Goal: Download file/media

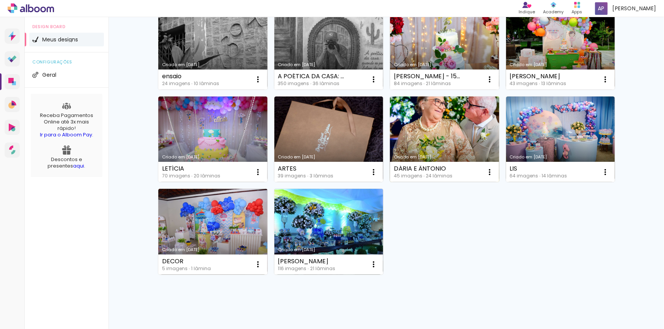
scroll to position [103, 0]
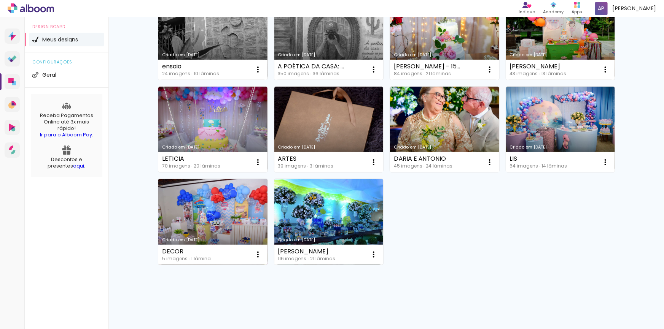
click at [204, 190] on link "Criado em [DATE]" at bounding box center [212, 222] width 109 height 86
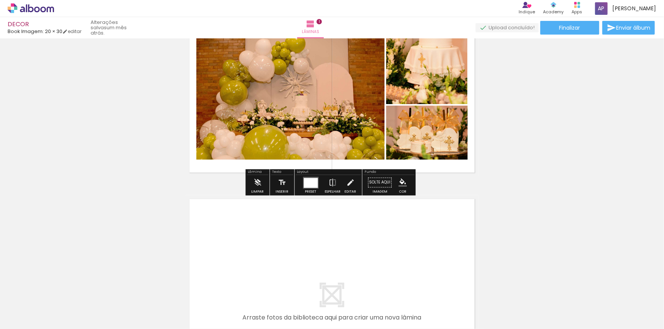
scroll to position [103, 0]
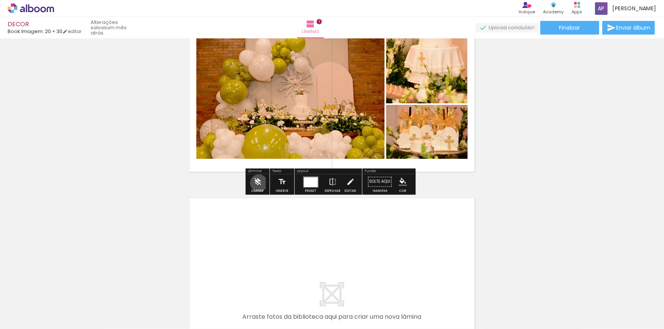
click at [259, 183] on iron-icon at bounding box center [257, 182] width 8 height 15
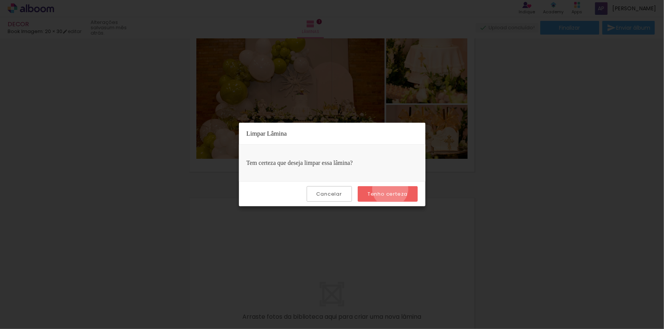
click at [391, 189] on paper-button "Tenho certeza" at bounding box center [387, 194] width 60 height 16
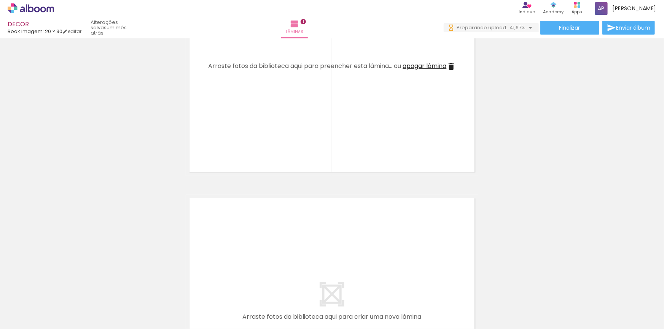
scroll to position [0, 0]
click at [231, 289] on iron-icon at bounding box center [230, 288] width 8 height 8
click at [188, 286] on iron-icon at bounding box center [187, 288] width 8 height 8
click at [146, 289] on iron-icon at bounding box center [145, 288] width 8 height 8
click at [105, 288] on iron-icon at bounding box center [102, 288] width 8 height 8
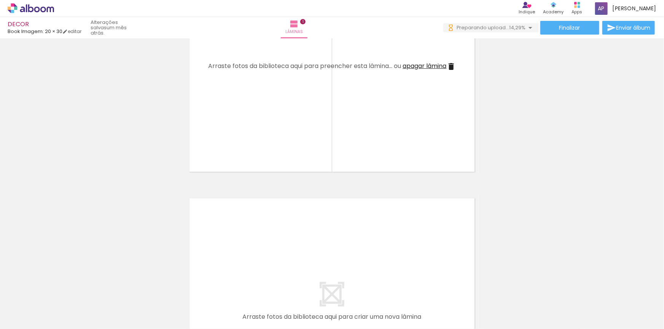
click at [64, 289] on iron-icon at bounding box center [60, 288] width 8 height 8
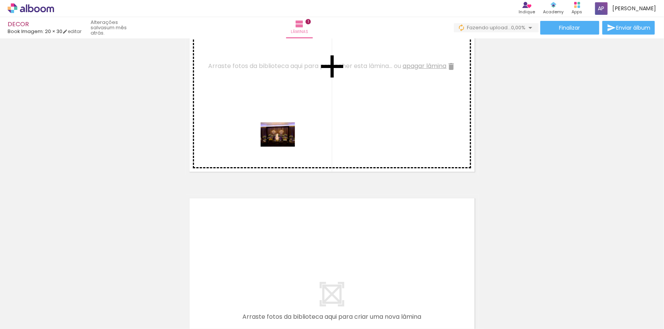
drag, startPoint x: 77, startPoint y: 306, endPoint x: 275, endPoint y: 138, distance: 259.3
click at [284, 133] on quentale-workspace at bounding box center [332, 164] width 664 height 329
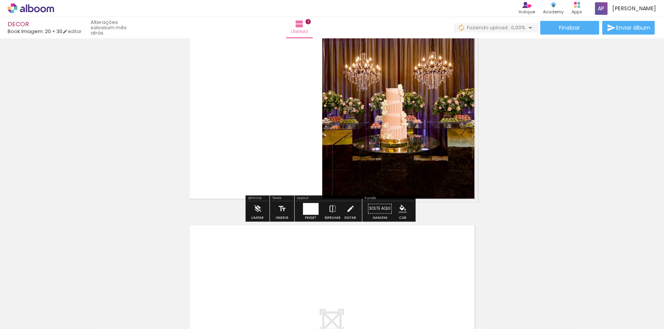
scroll to position [34, 0]
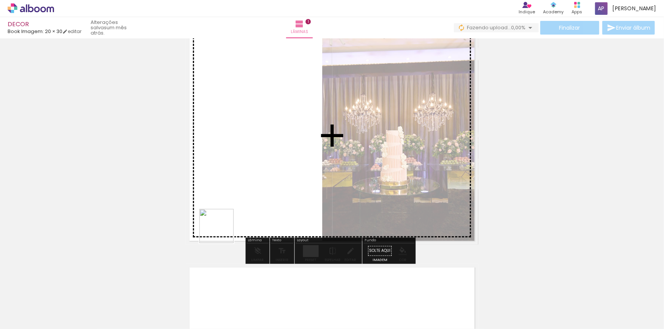
drag, startPoint x: 172, startPoint y: 263, endPoint x: 268, endPoint y: 200, distance: 114.9
click at [268, 200] on quentale-workspace at bounding box center [332, 164] width 664 height 329
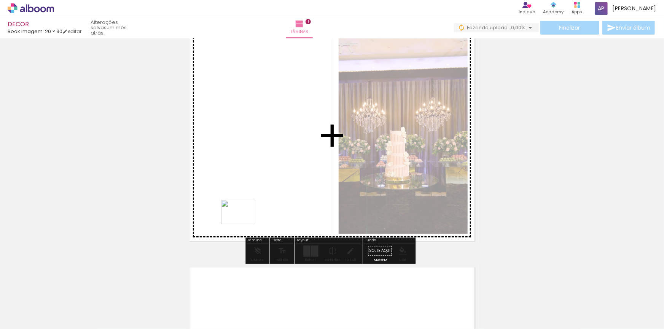
drag, startPoint x: 180, startPoint y: 289, endPoint x: 256, endPoint y: 216, distance: 105.2
click at [247, 221] on quentale-workspace at bounding box center [332, 164] width 664 height 329
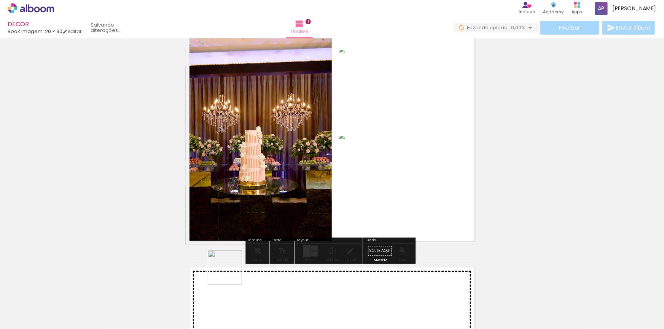
drag, startPoint x: 230, startPoint y: 273, endPoint x: 268, endPoint y: 219, distance: 66.4
click at [259, 227] on quentale-workspace at bounding box center [332, 164] width 664 height 329
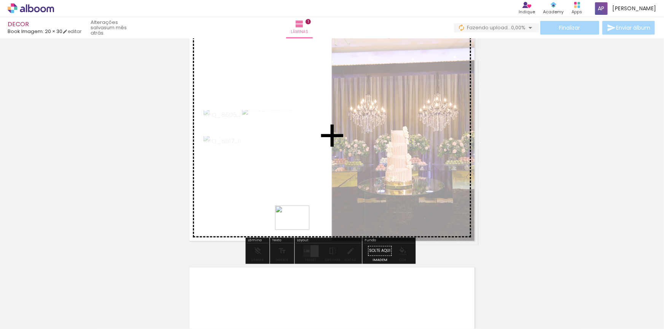
drag, startPoint x: 256, startPoint y: 308, endPoint x: 298, endPoint y: 229, distance: 89.6
click at [298, 229] on quentale-workspace at bounding box center [332, 164] width 664 height 329
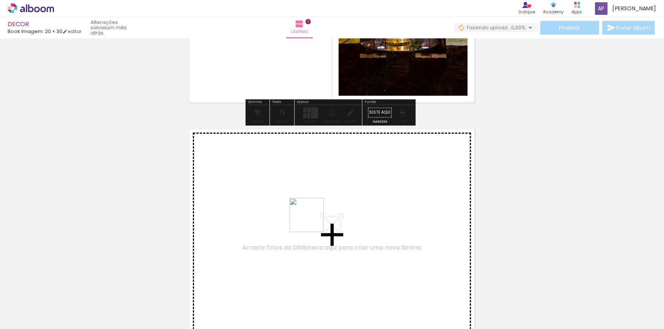
drag, startPoint x: 290, startPoint y: 285, endPoint x: 312, endPoint y: 221, distance: 68.1
click at [312, 221] on quentale-workspace at bounding box center [332, 164] width 664 height 329
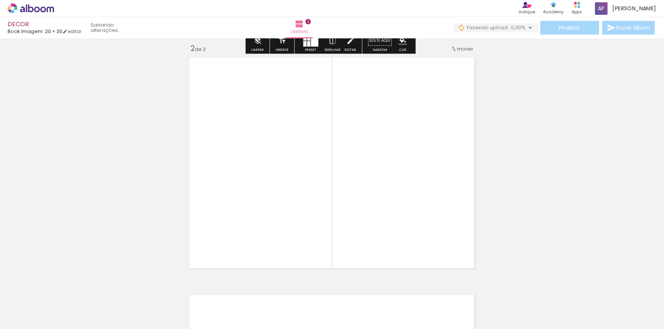
scroll to position [247, 0]
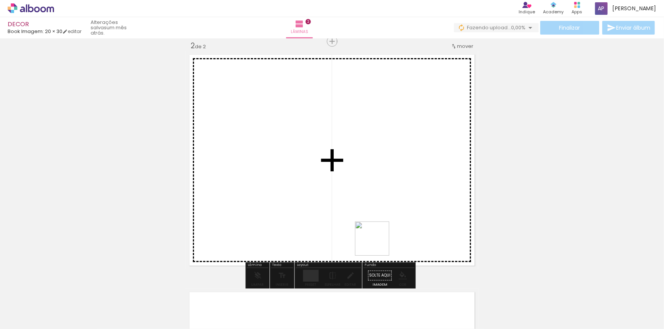
drag, startPoint x: 378, startPoint y: 245, endPoint x: 375, endPoint y: 287, distance: 42.3
click at [390, 224] on quentale-workspace at bounding box center [332, 164] width 664 height 329
drag, startPoint x: 377, startPoint y: 300, endPoint x: 379, endPoint y: 217, distance: 83.7
click at [379, 217] on quentale-workspace at bounding box center [332, 164] width 664 height 329
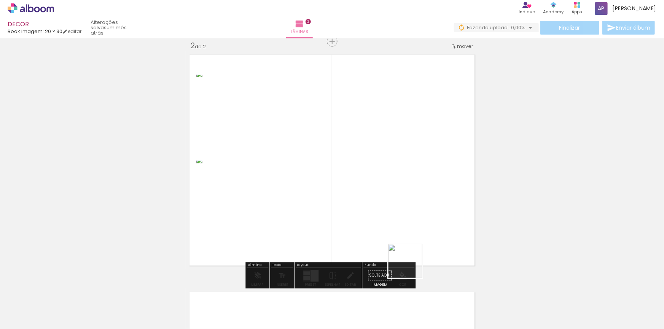
drag, startPoint x: 418, startPoint y: 297, endPoint x: 447, endPoint y: 298, distance: 29.7
click at [402, 226] on quentale-workspace at bounding box center [332, 164] width 664 height 329
drag, startPoint x: 456, startPoint y: 297, endPoint x: 422, endPoint y: 225, distance: 79.4
click at [422, 225] on quentale-workspace at bounding box center [332, 164] width 664 height 329
drag, startPoint x: 496, startPoint y: 280, endPoint x: 392, endPoint y: 197, distance: 132.0
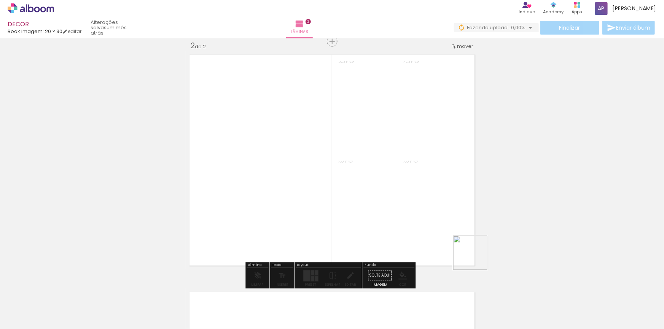
click at [396, 205] on quentale-workspace at bounding box center [332, 164] width 664 height 329
drag, startPoint x: 315, startPoint y: 272, endPoint x: 318, endPoint y: 270, distance: 3.9
click at [313, 272] on quentale-layouter at bounding box center [311, 276] width 16 height 12
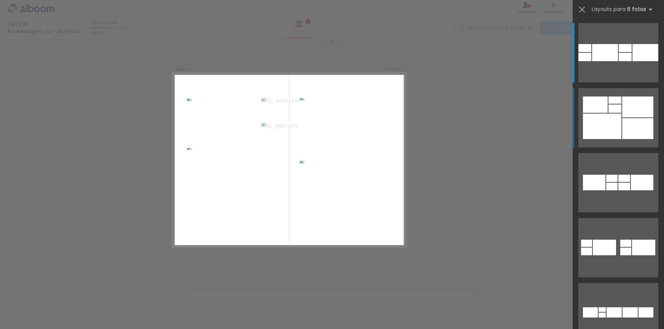
click at [623, 113] on div at bounding box center [637, 107] width 31 height 21
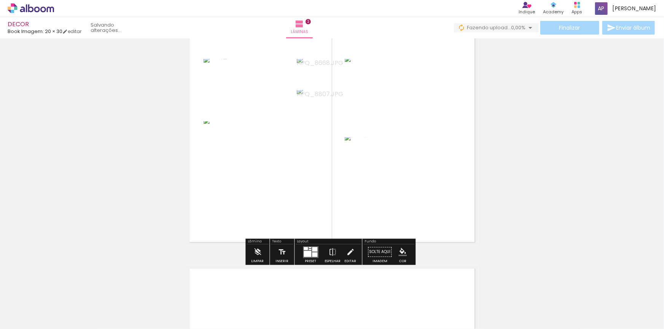
scroll to position [281, 0]
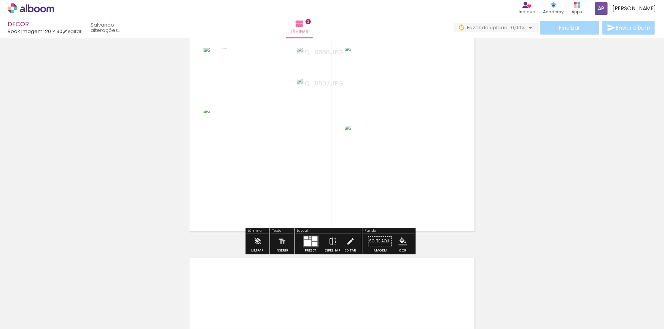
click at [403, 244] on iron-icon "color picker" at bounding box center [402, 242] width 8 height 8
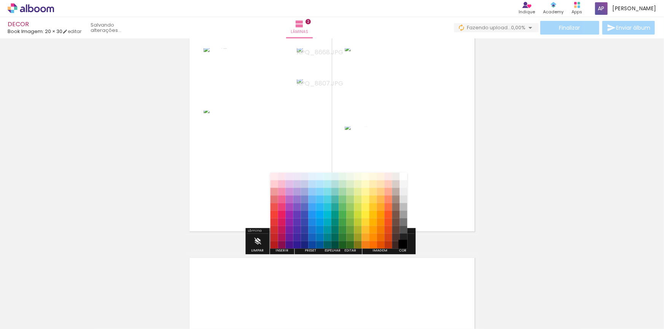
click at [404, 246] on paper-item "#000000" at bounding box center [403, 245] width 8 height 8
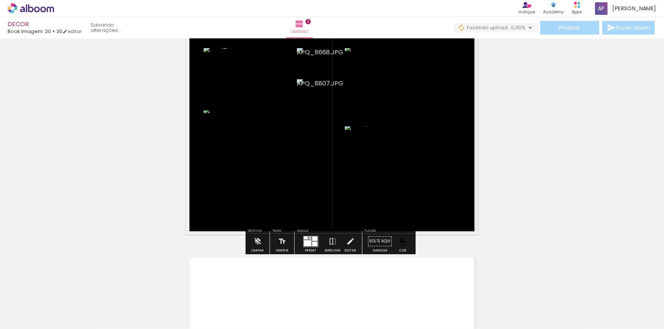
click at [537, 186] on div "Inserir lâmina 1 de 2 Inserir lâmina 2 de 2" at bounding box center [332, 116] width 664 height 713
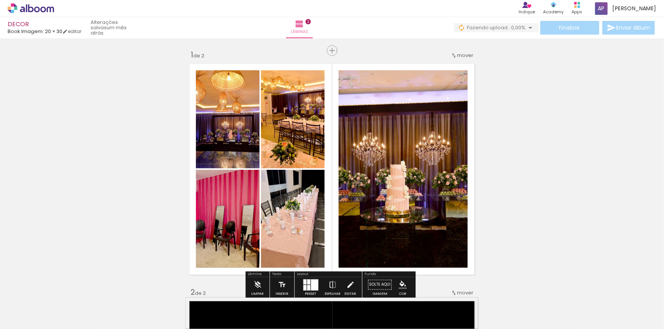
scroll to position [0, 0]
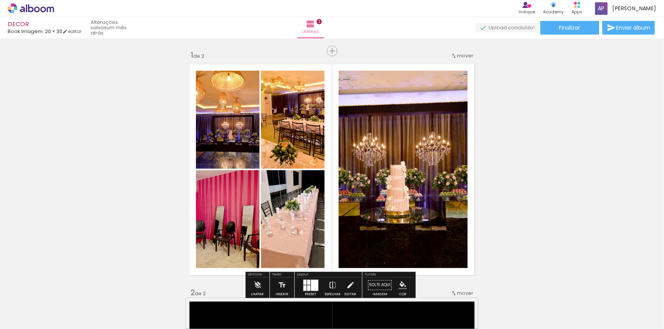
click at [470, 160] on quentale-layouter at bounding box center [332, 169] width 292 height 219
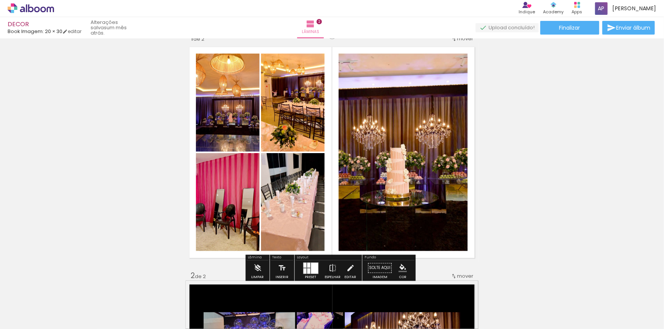
scroll to position [34, 0]
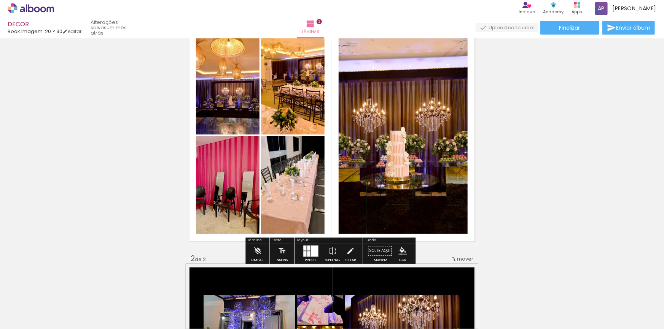
click at [398, 254] on iron-icon "color picker" at bounding box center [402, 251] width 8 height 8
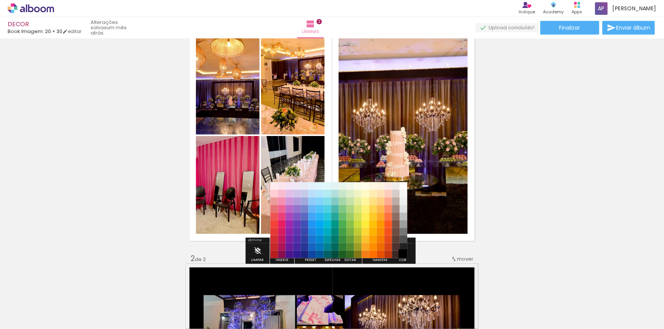
click at [403, 255] on paper-item "#000000" at bounding box center [403, 255] width 8 height 8
click at [465, 231] on quentale-layouter at bounding box center [332, 135] width 292 height 219
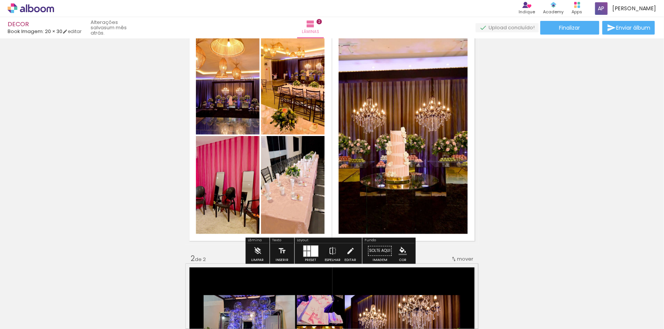
click at [470, 232] on quentale-layouter at bounding box center [332, 135] width 292 height 219
click at [404, 248] on paper-menu-button "#ffebee #ffcdd2 #ef9a9a #e57373 #ef5350 #f44336 #e53935 #d32f2f #c62828 #b71c1c…" at bounding box center [402, 251] width 14 height 14
click at [405, 253] on paper-menu-button "#ffebee #ffcdd2 #ef9a9a #e57373 #ef5350 #f44336 #e53935 #d32f2f #c62828 #b71c1c…" at bounding box center [402, 251] width 14 height 14
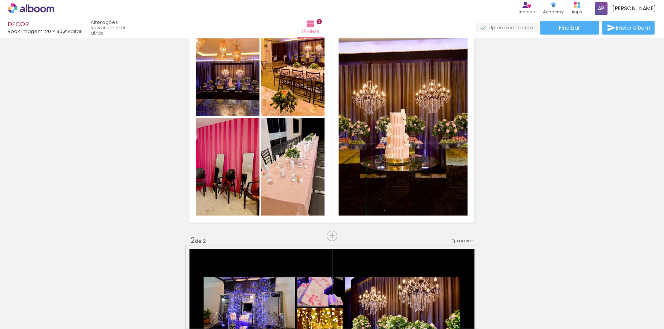
scroll to position [69, 0]
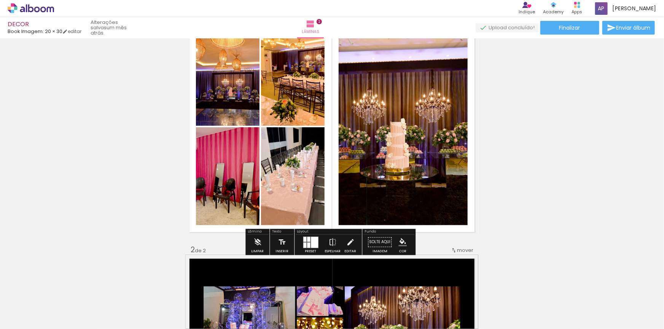
scroll to position [0, 0]
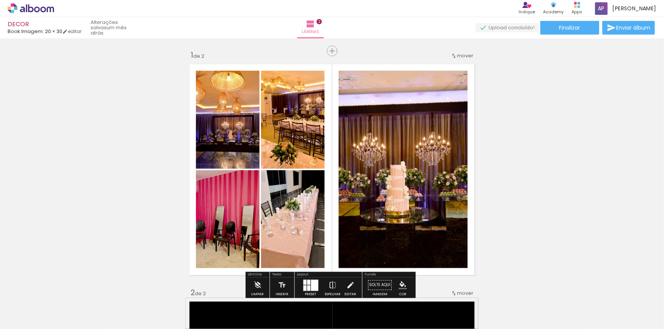
click at [433, 150] on quentale-photo at bounding box center [402, 170] width 129 height 198
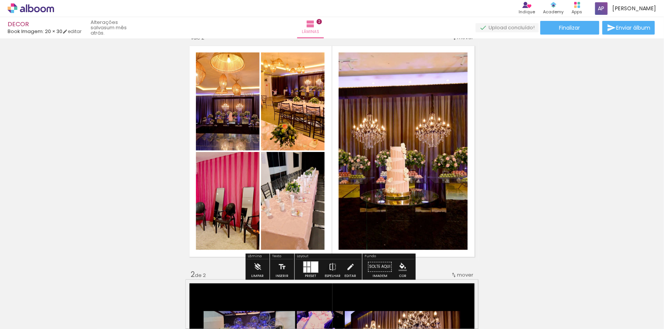
scroll to position [34, 0]
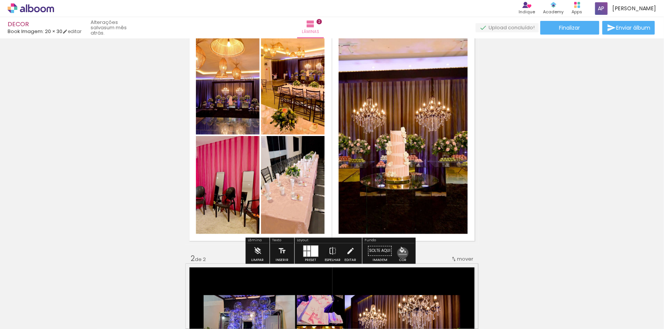
click at [400, 253] on iron-icon "color picker" at bounding box center [402, 251] width 8 height 8
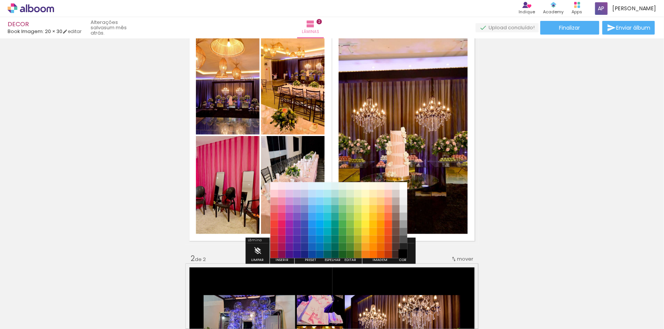
click at [402, 254] on paper-item "#000000" at bounding box center [403, 255] width 8 height 8
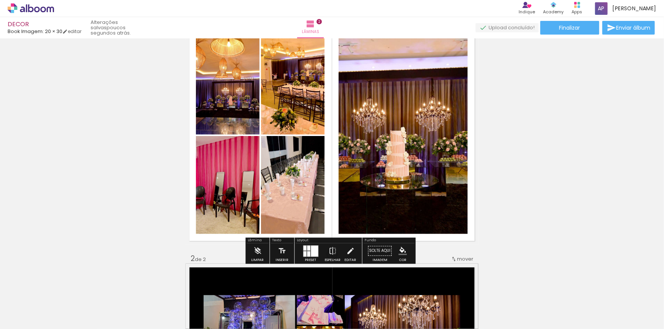
scroll to position [0, 0]
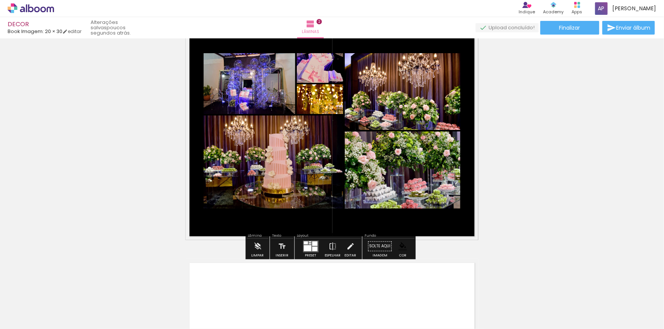
click at [454, 218] on quentale-layouter at bounding box center [332, 131] width 292 height 219
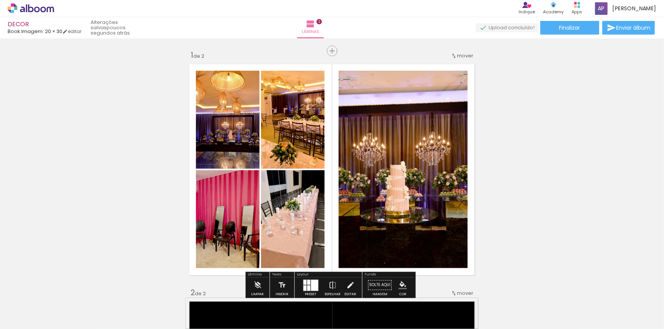
click at [460, 65] on quentale-layouter at bounding box center [332, 169] width 292 height 219
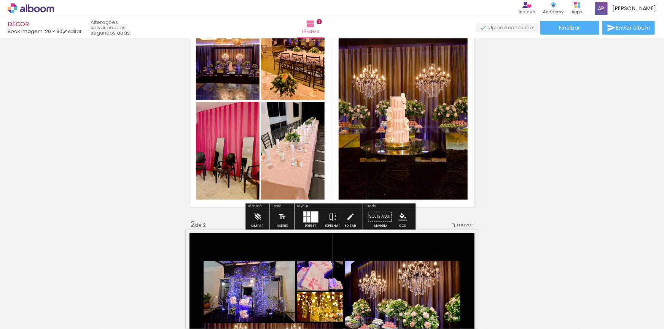
scroll to position [69, 0]
click at [326, 189] on quentale-layouter at bounding box center [332, 101] width 292 height 219
click at [401, 216] on iron-icon "color picker" at bounding box center [402, 217] width 8 height 8
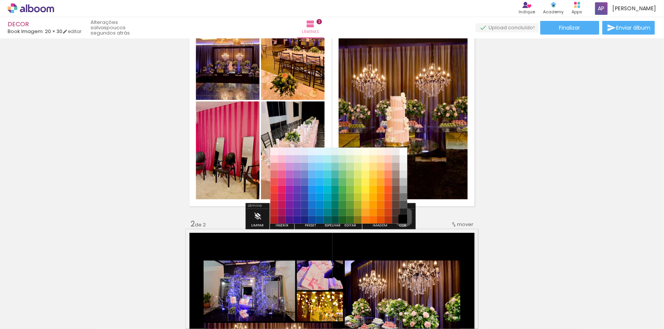
click at [400, 217] on paper-item "#000000" at bounding box center [403, 220] width 8 height 8
click at [400, 210] on paper-item "#212121" at bounding box center [403, 212] width 8 height 8
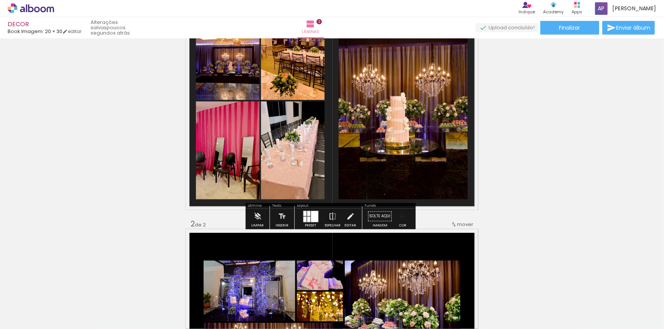
click at [402, 218] on iron-icon "color picker" at bounding box center [402, 217] width 8 height 8
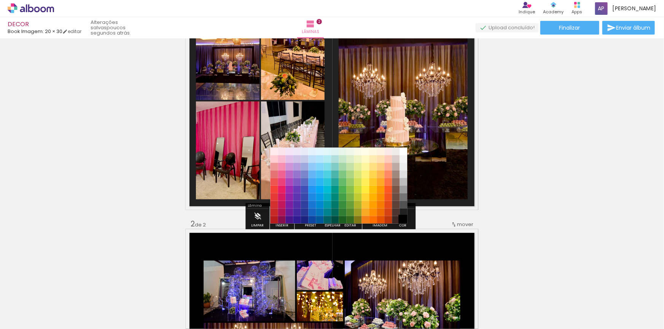
click at [402, 220] on paper-item "#000000" at bounding box center [403, 220] width 8 height 8
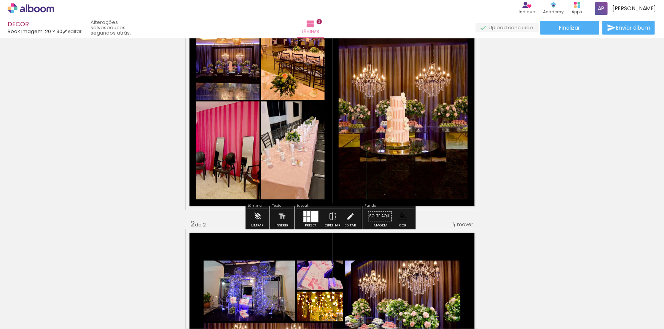
click at [536, 194] on div "Inserir lâmina 1 de 2 Inserir lâmina 2 de 2" at bounding box center [332, 328] width 664 height 713
click at [303, 217] on div at bounding box center [304, 219] width 3 height 5
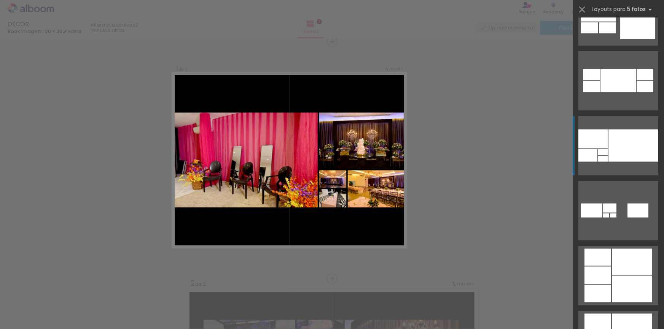
scroll to position [691, 0]
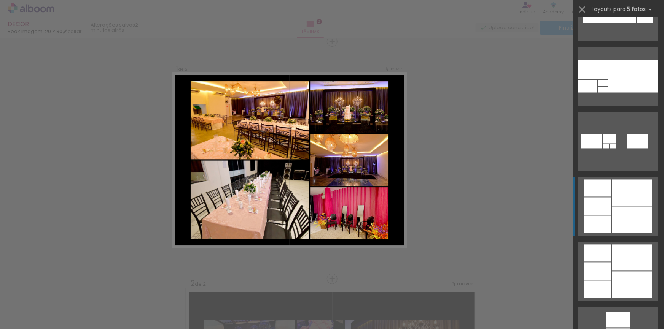
click at [615, 200] on div at bounding box center [632, 193] width 40 height 26
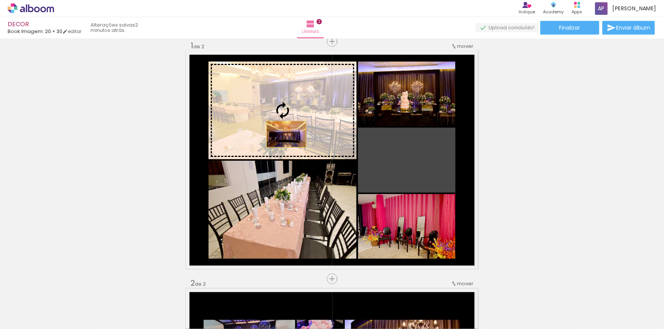
drag, startPoint x: 437, startPoint y: 181, endPoint x: 284, endPoint y: 134, distance: 160.4
click at [0, 0] on slot at bounding box center [0, 0] width 0 height 0
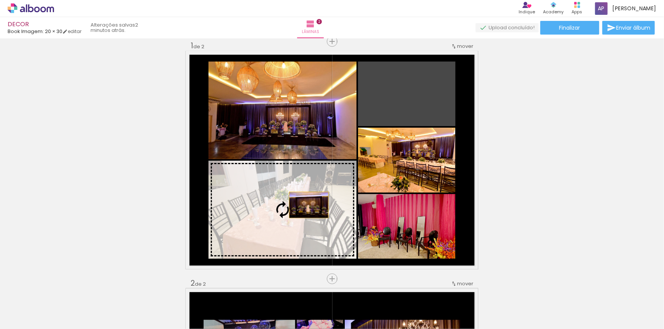
drag, startPoint x: 416, startPoint y: 95, endPoint x: 311, endPoint y: 194, distance: 143.9
click at [0, 0] on slot at bounding box center [0, 0] width 0 height 0
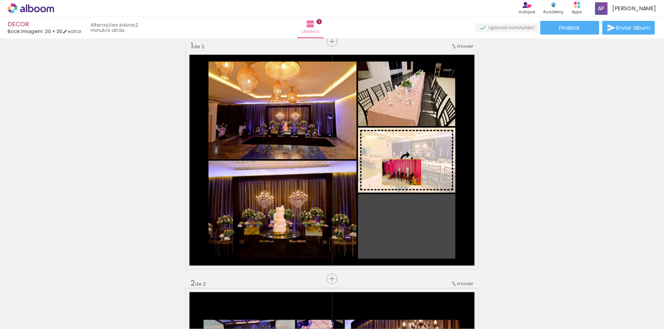
drag, startPoint x: 407, startPoint y: 218, endPoint x: 399, endPoint y: 172, distance: 46.0
click at [0, 0] on slot at bounding box center [0, 0] width 0 height 0
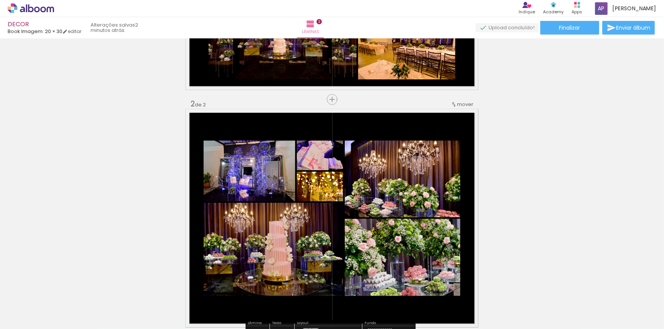
scroll to position [242, 0]
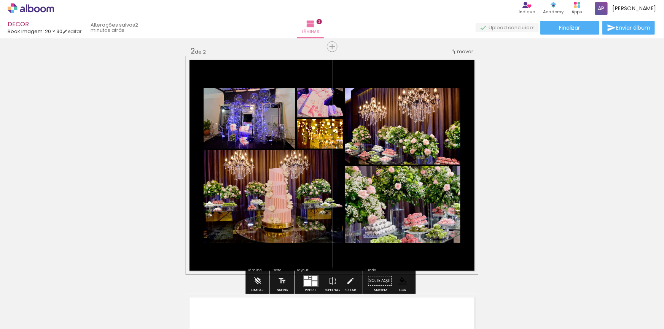
click at [308, 278] on div at bounding box center [309, 278] width 3 height 1
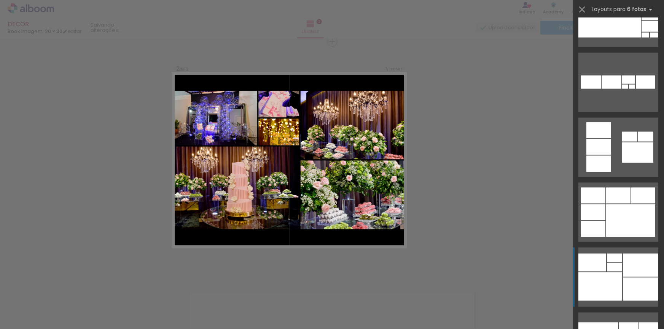
scroll to position [687, 0]
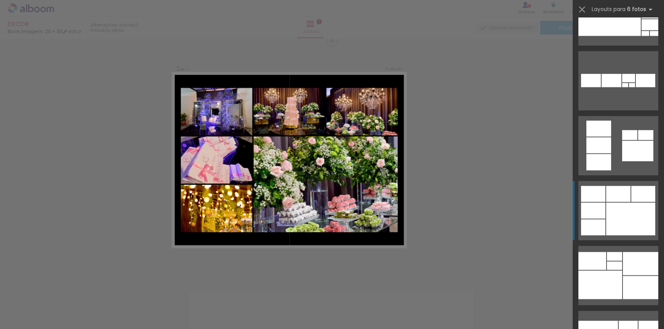
click at [618, 236] on quentale-layouter at bounding box center [618, 210] width 80 height 59
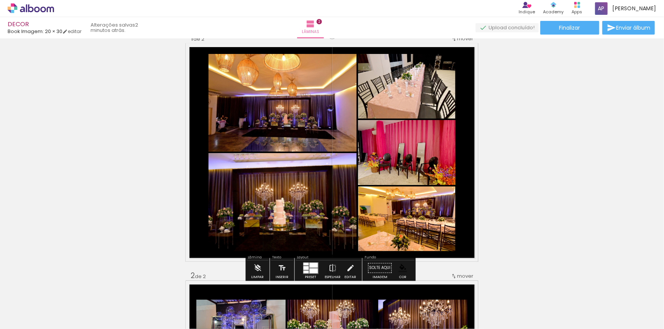
scroll to position [34, 0]
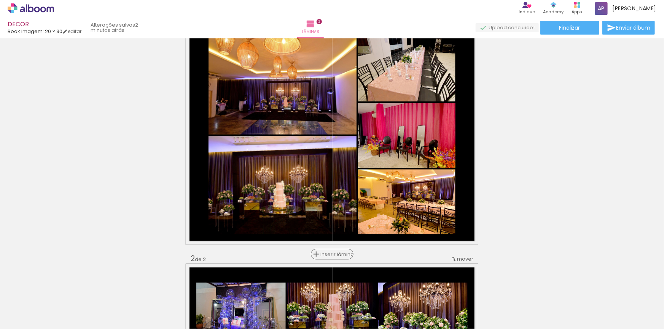
click at [332, 255] on span "Inserir lâmina" at bounding box center [336, 254] width 30 height 5
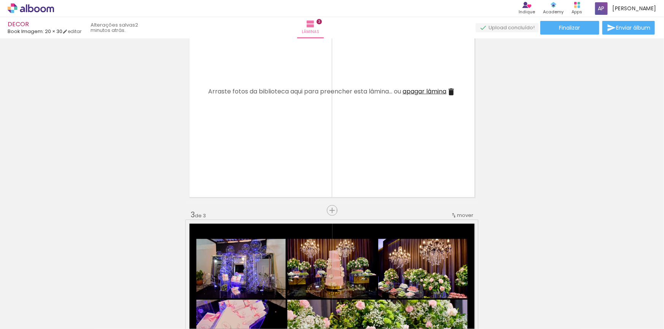
scroll to position [346, 0]
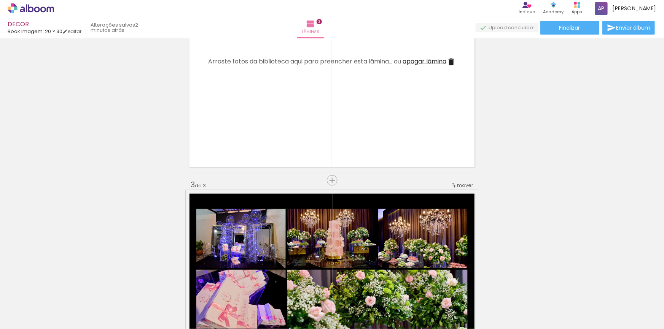
click at [412, 132] on quentale-layouter at bounding box center [332, 61] width 292 height 219
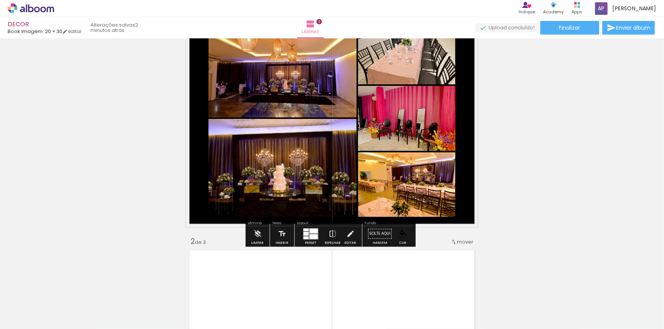
scroll to position [34, 0]
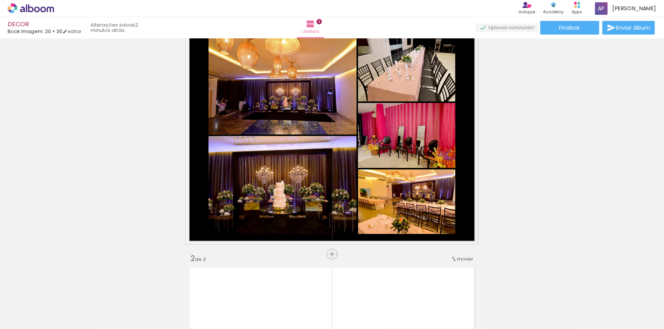
click at [467, 259] on span "mover" at bounding box center [465, 259] width 16 height 7
click at [436, 278] on span "depois da" at bounding box center [432, 282] width 25 height 13
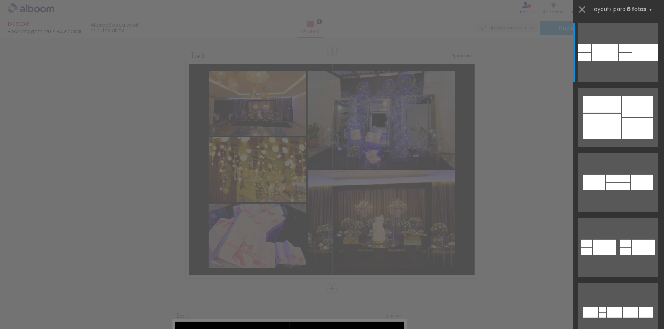
scroll to position [247, 0]
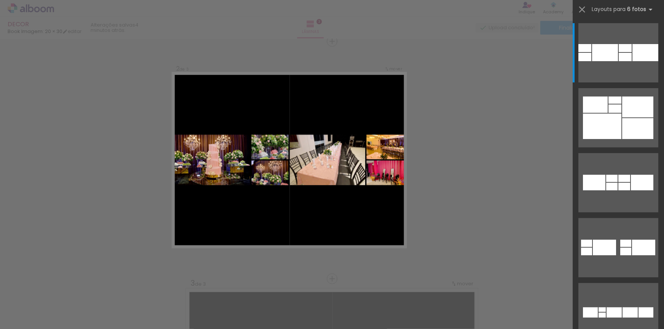
click at [37, 145] on div "Confirmar Cancelar" at bounding box center [332, 275] width 664 height 969
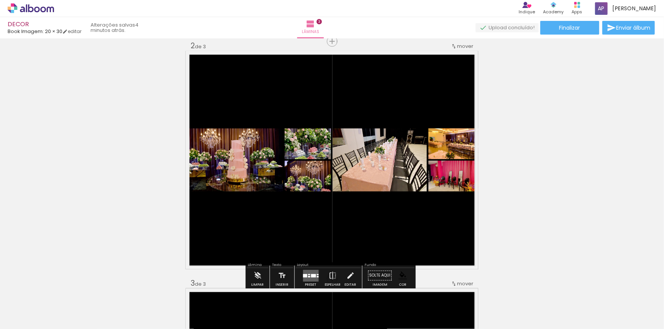
scroll to position [351, 0]
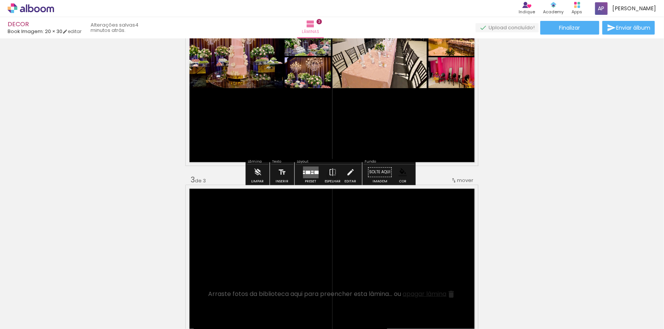
click at [307, 168] on quentale-layouter at bounding box center [311, 173] width 16 height 12
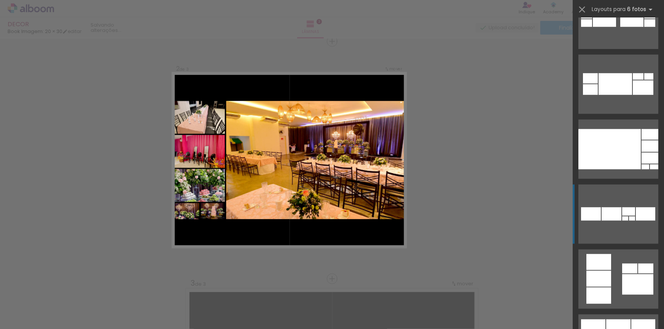
scroll to position [588, 0]
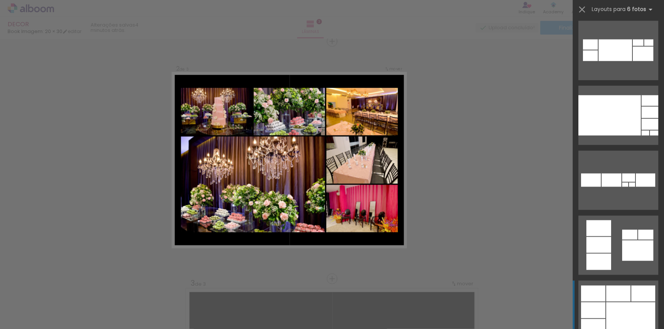
click at [621, 285] on quentale-layouter at bounding box center [618, 310] width 80 height 59
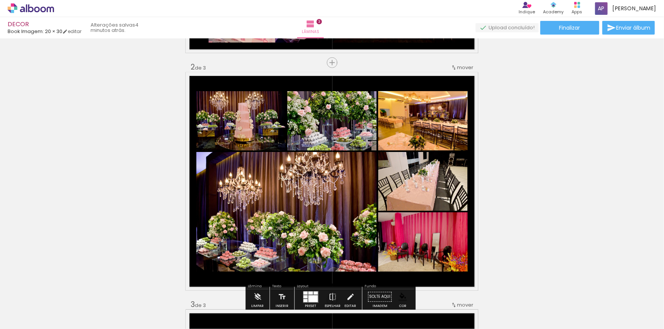
scroll to position [242, 0]
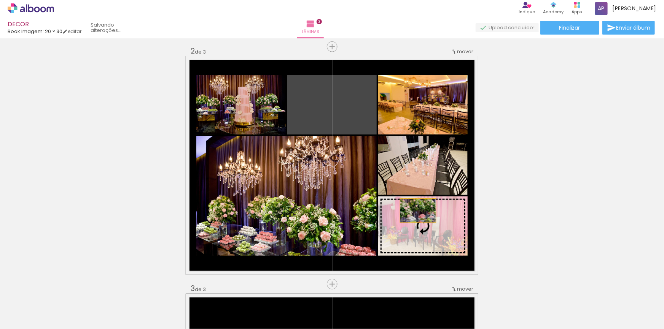
drag, startPoint x: 338, startPoint y: 117, endPoint x: 415, endPoint y: 211, distance: 121.3
click at [0, 0] on slot at bounding box center [0, 0] width 0 height 0
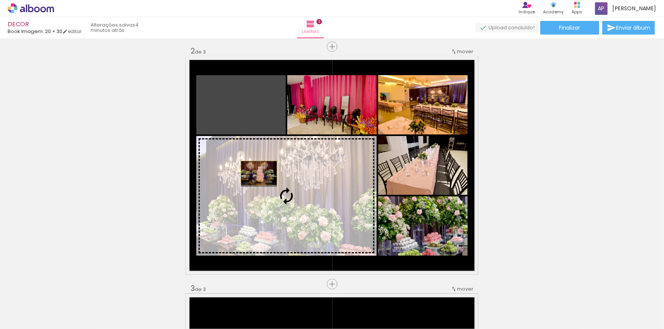
drag, startPoint x: 229, startPoint y: 121, endPoint x: 256, endPoint y: 173, distance: 59.0
click at [0, 0] on slot at bounding box center [0, 0] width 0 height 0
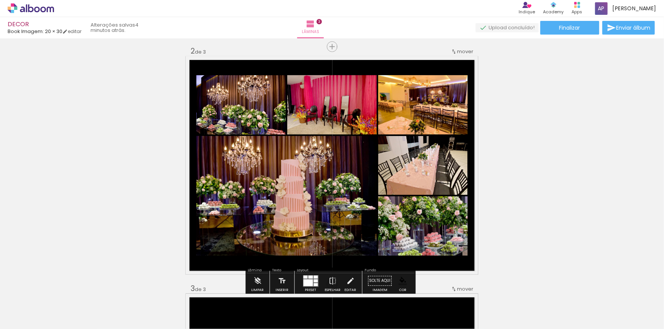
click at [118, 154] on div "Inserir lâmina 1 de 3 Inserir lâmina 2 de 3 Inserir lâmina 3 de 3" at bounding box center [332, 274] width 664 height 951
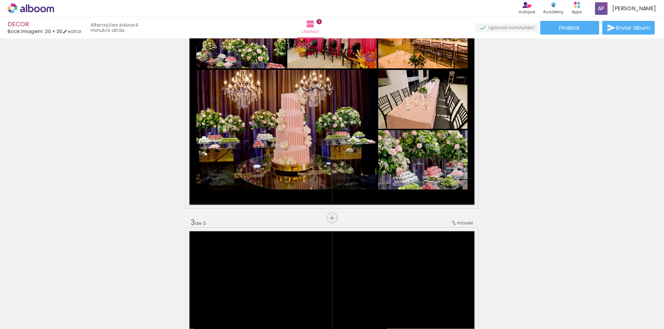
scroll to position [311, 0]
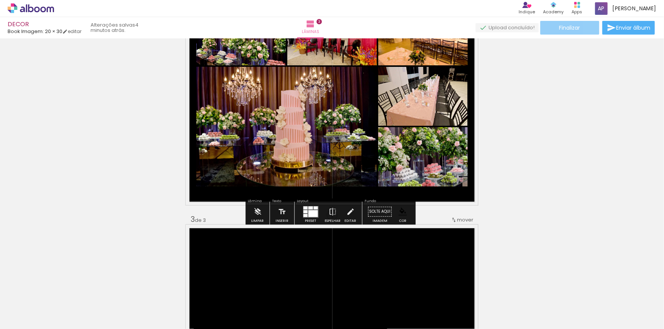
click at [562, 30] on span "Finalizar" at bounding box center [569, 27] width 21 height 5
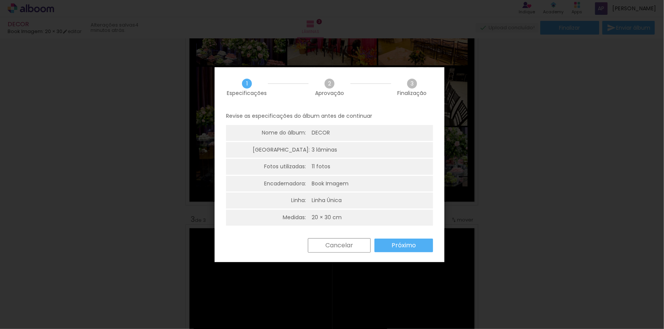
click at [423, 242] on paper-button "Próximo" at bounding box center [403, 246] width 59 height 14
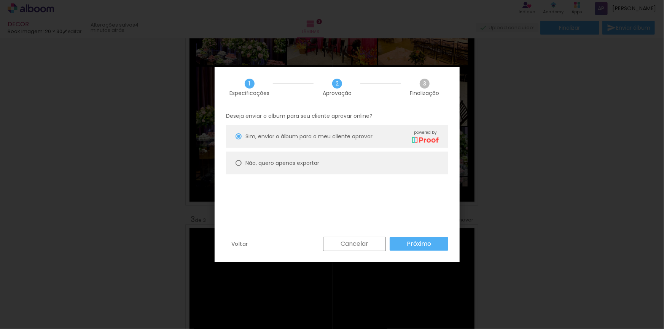
click at [243, 162] on paper-radio-button "Não, quero apenas exportar" at bounding box center [337, 163] width 222 height 23
type paper-radio-button "on"
click at [0, 0] on slot "Próximo" at bounding box center [0, 0] width 0 height 0
type input "Alta, 300 DPI"
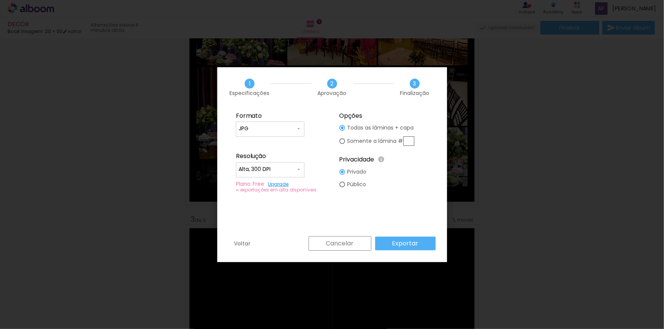
click at [0, 0] on slot "Exportar" at bounding box center [0, 0] width 0 height 0
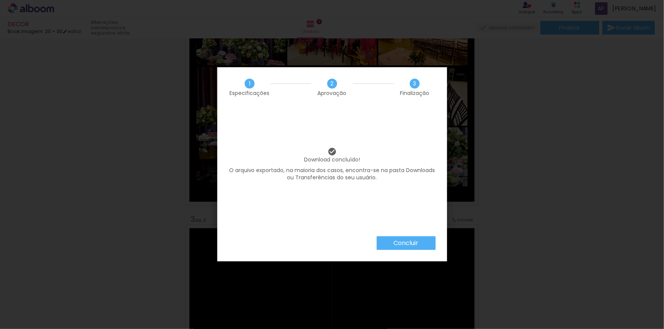
click at [399, 247] on paper-button "Concluir" at bounding box center [406, 244] width 59 height 14
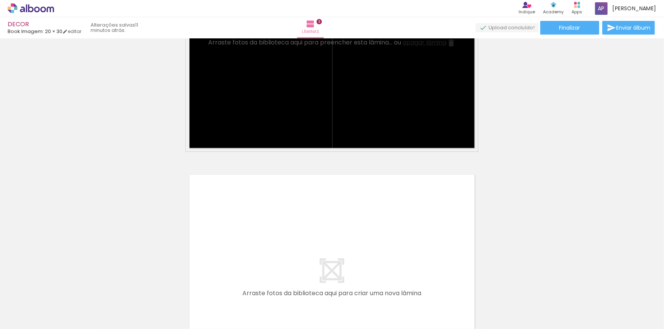
scroll to position [691, 0]
